Goal: Transaction & Acquisition: Purchase product/service

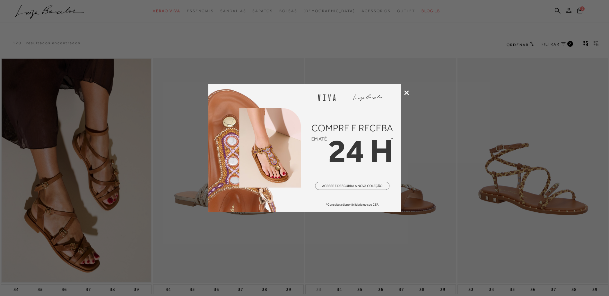
click at [407, 91] on icon at bounding box center [406, 92] width 5 height 5
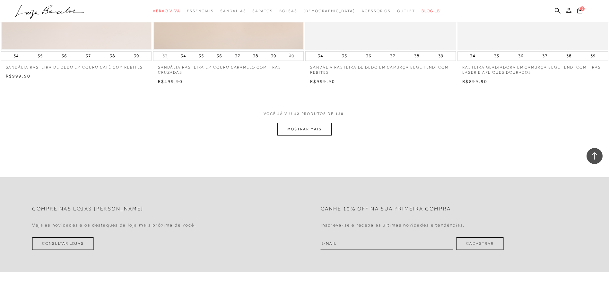
scroll to position [770, 0]
click at [315, 131] on button "MOSTRAR MAIS" at bounding box center [304, 128] width 54 height 13
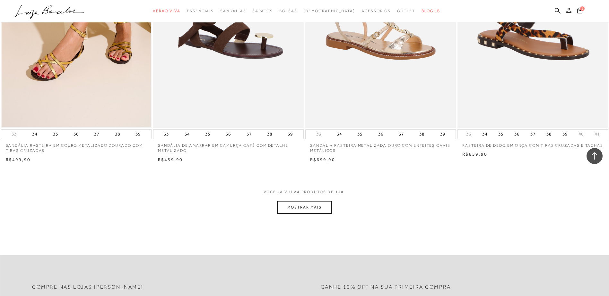
scroll to position [1540, 0]
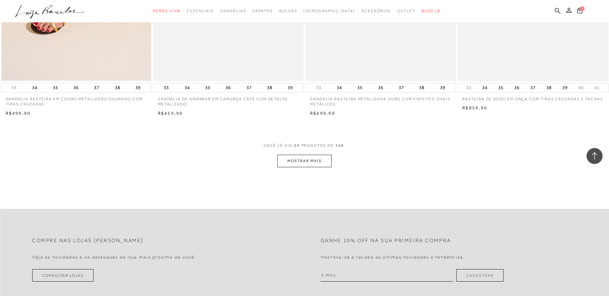
click at [314, 162] on button "MOSTRAR MAIS" at bounding box center [304, 161] width 54 height 13
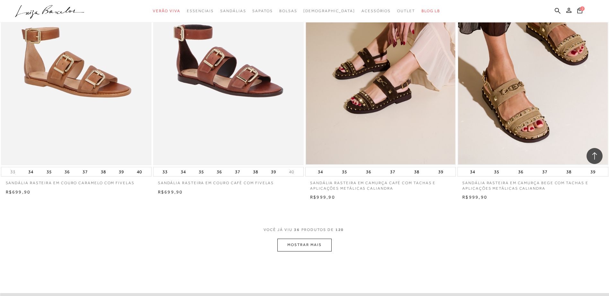
scroll to position [2406, 0]
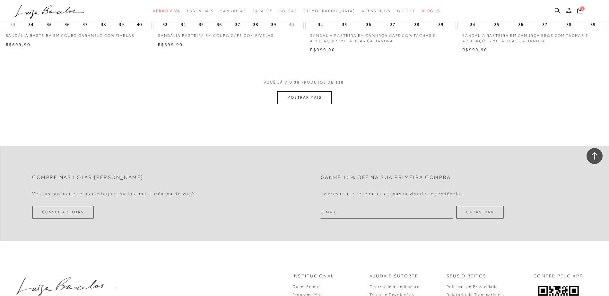
click at [300, 102] on button "MOSTRAR MAIS" at bounding box center [304, 97] width 54 height 13
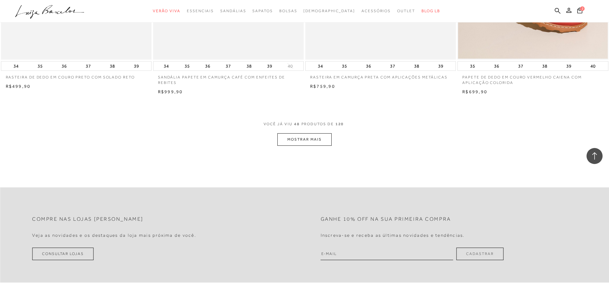
scroll to position [3176, 0]
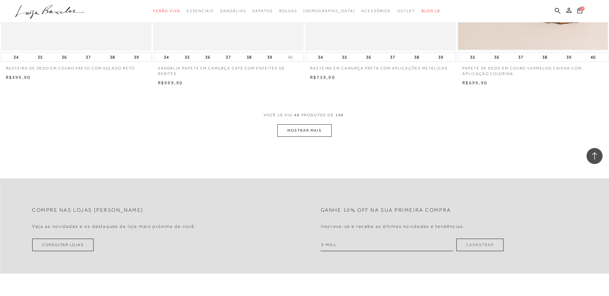
click at [300, 135] on button "MOSTRAR MAIS" at bounding box center [304, 130] width 54 height 13
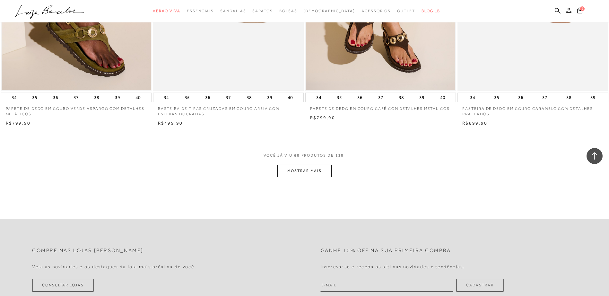
scroll to position [3946, 0]
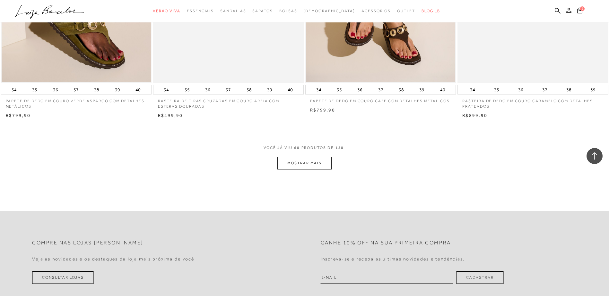
click at [326, 167] on button "MOSTRAR MAIS" at bounding box center [304, 163] width 54 height 13
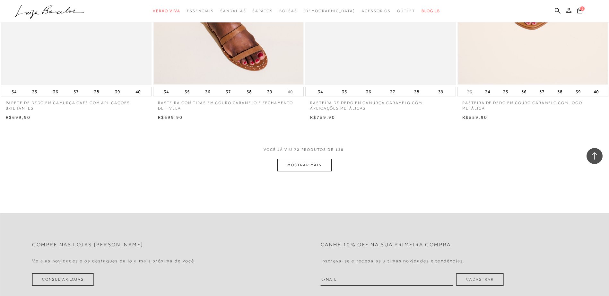
scroll to position [4748, 0]
click at [286, 164] on button "MOSTRAR MAIS" at bounding box center [304, 164] width 54 height 13
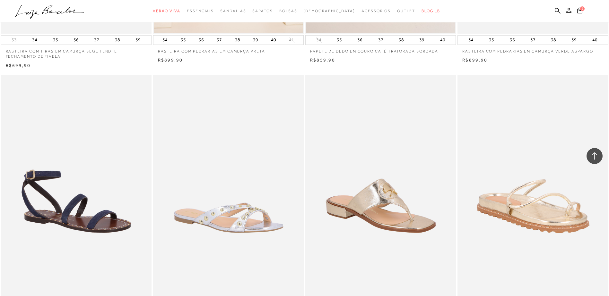
scroll to position [5454, 0]
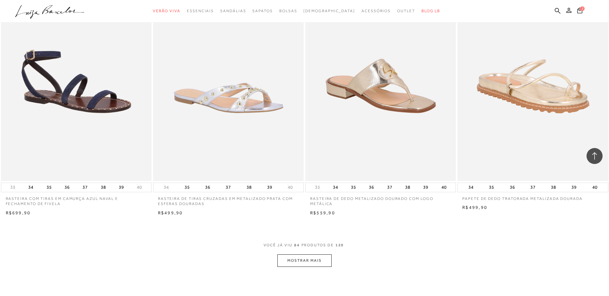
click at [289, 258] on button "MOSTRAR MAIS" at bounding box center [304, 261] width 54 height 13
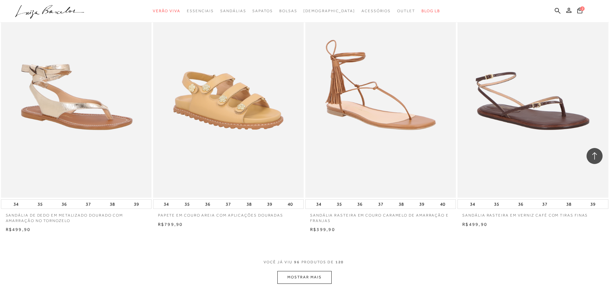
scroll to position [6256, 0]
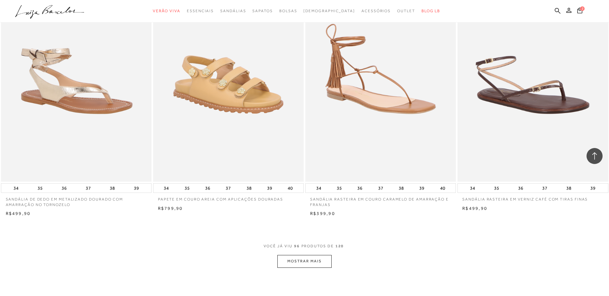
click at [298, 260] on button "MOSTRAR MAIS" at bounding box center [304, 261] width 54 height 13
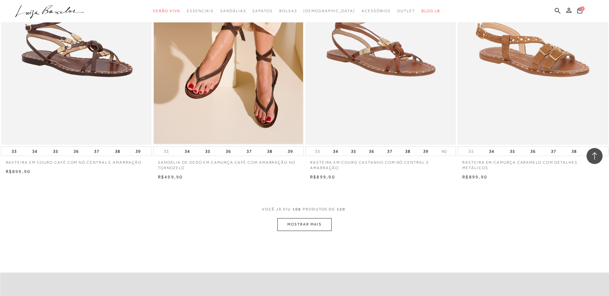
scroll to position [7219, 0]
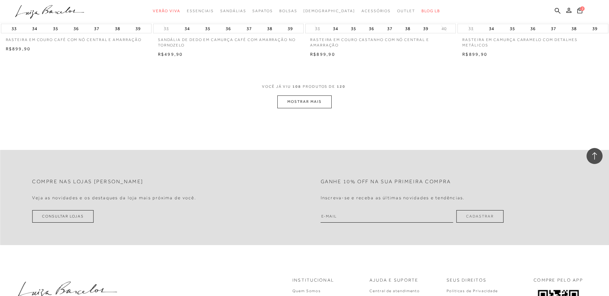
click at [293, 98] on button "MOSTRAR MAIS" at bounding box center [304, 102] width 54 height 13
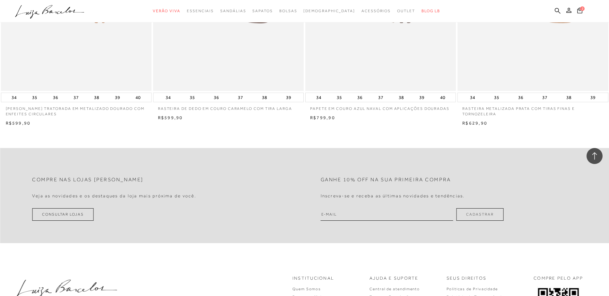
scroll to position [7956, 0]
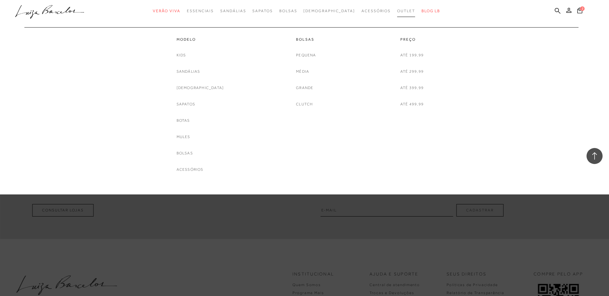
click at [397, 12] on span "Outlet" at bounding box center [406, 11] width 18 height 4
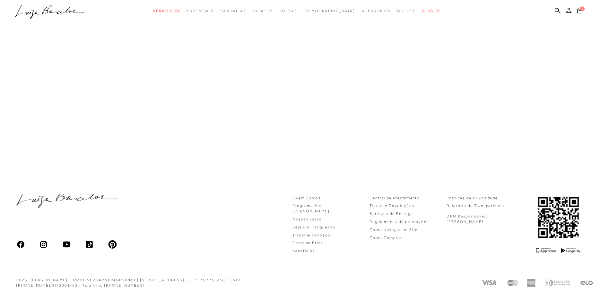
scroll to position [255, 0]
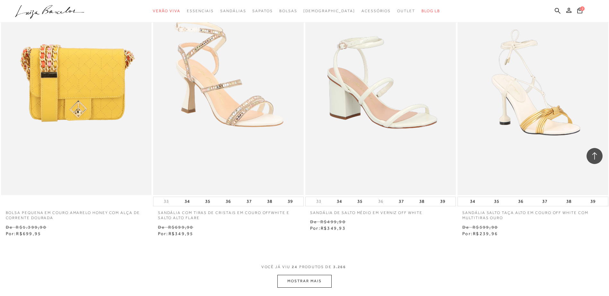
scroll to position [1444, 0]
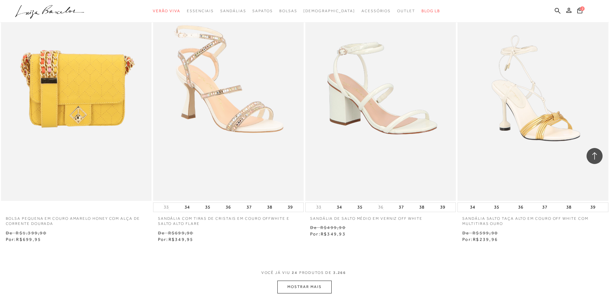
click at [311, 285] on button "MOSTRAR MAIS" at bounding box center [304, 287] width 54 height 13
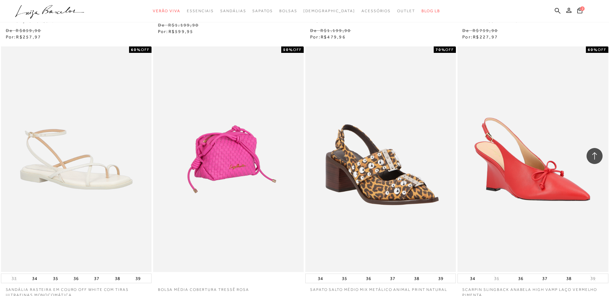
scroll to position [2727, 0]
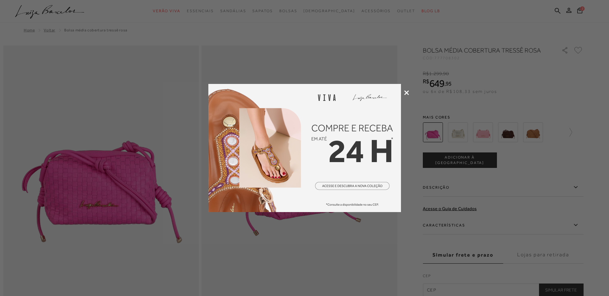
click at [405, 92] on icon at bounding box center [406, 92] width 5 height 5
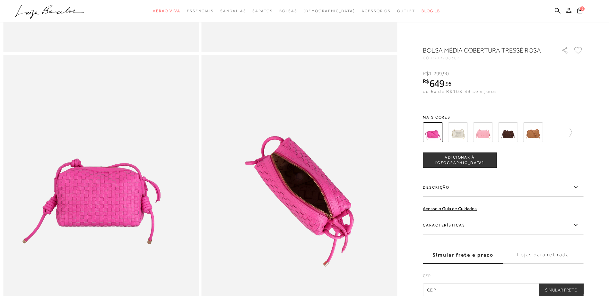
scroll to position [289, 0]
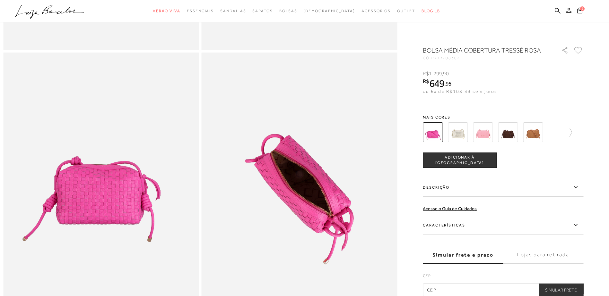
click at [456, 129] on img at bounding box center [458, 133] width 20 height 20
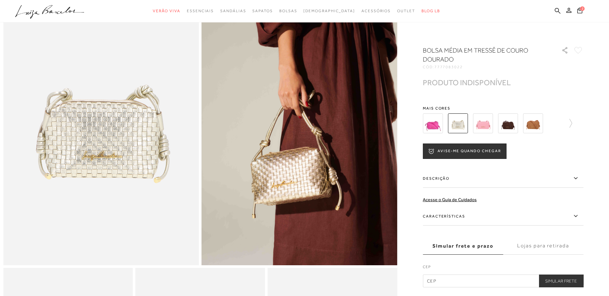
scroll to position [64, 0]
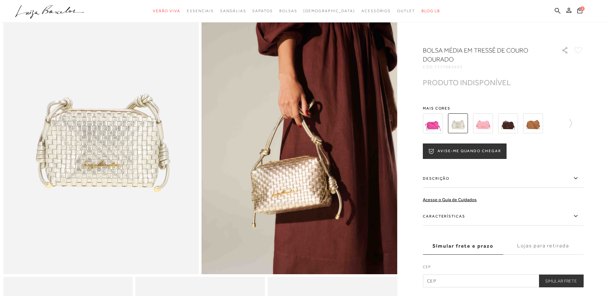
click at [486, 130] on img at bounding box center [483, 124] width 20 height 20
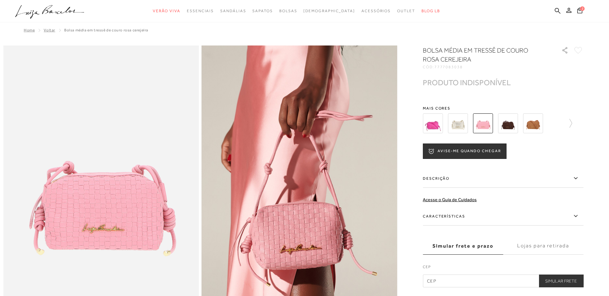
click at [512, 124] on img at bounding box center [508, 124] width 20 height 20
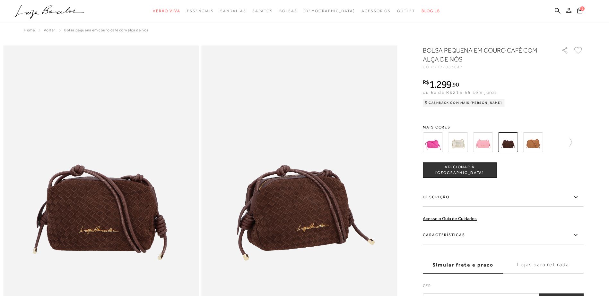
click at [534, 145] on img at bounding box center [533, 143] width 20 height 20
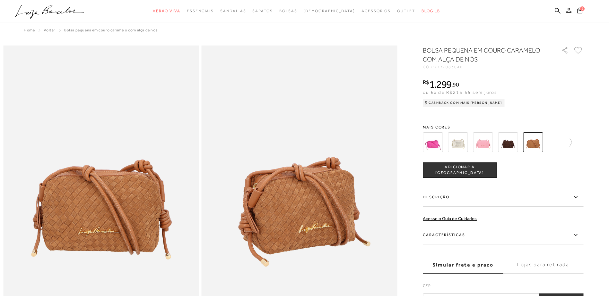
click at [581, 12] on icon at bounding box center [579, 10] width 5 height 6
